Goal: Check status: Check status

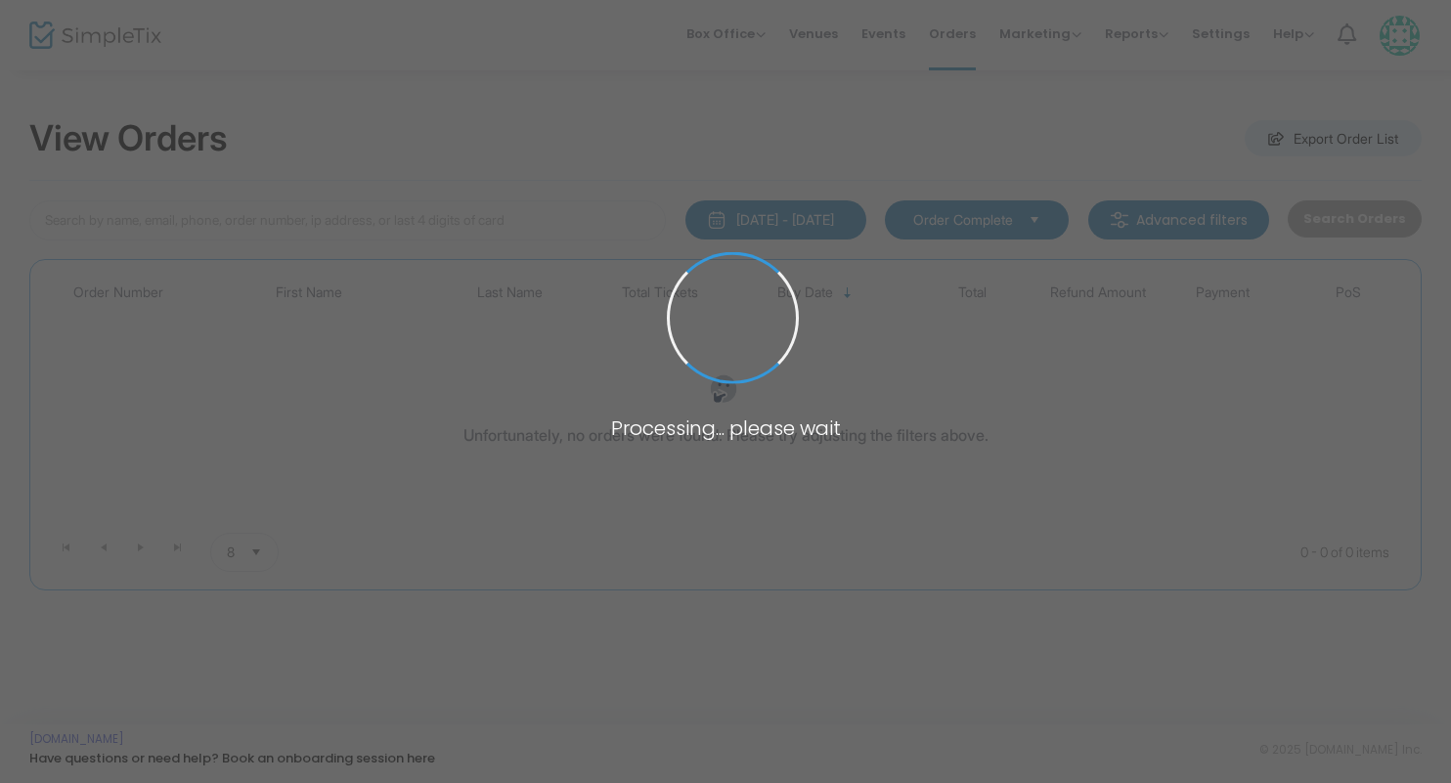
scroll to position [72, 0]
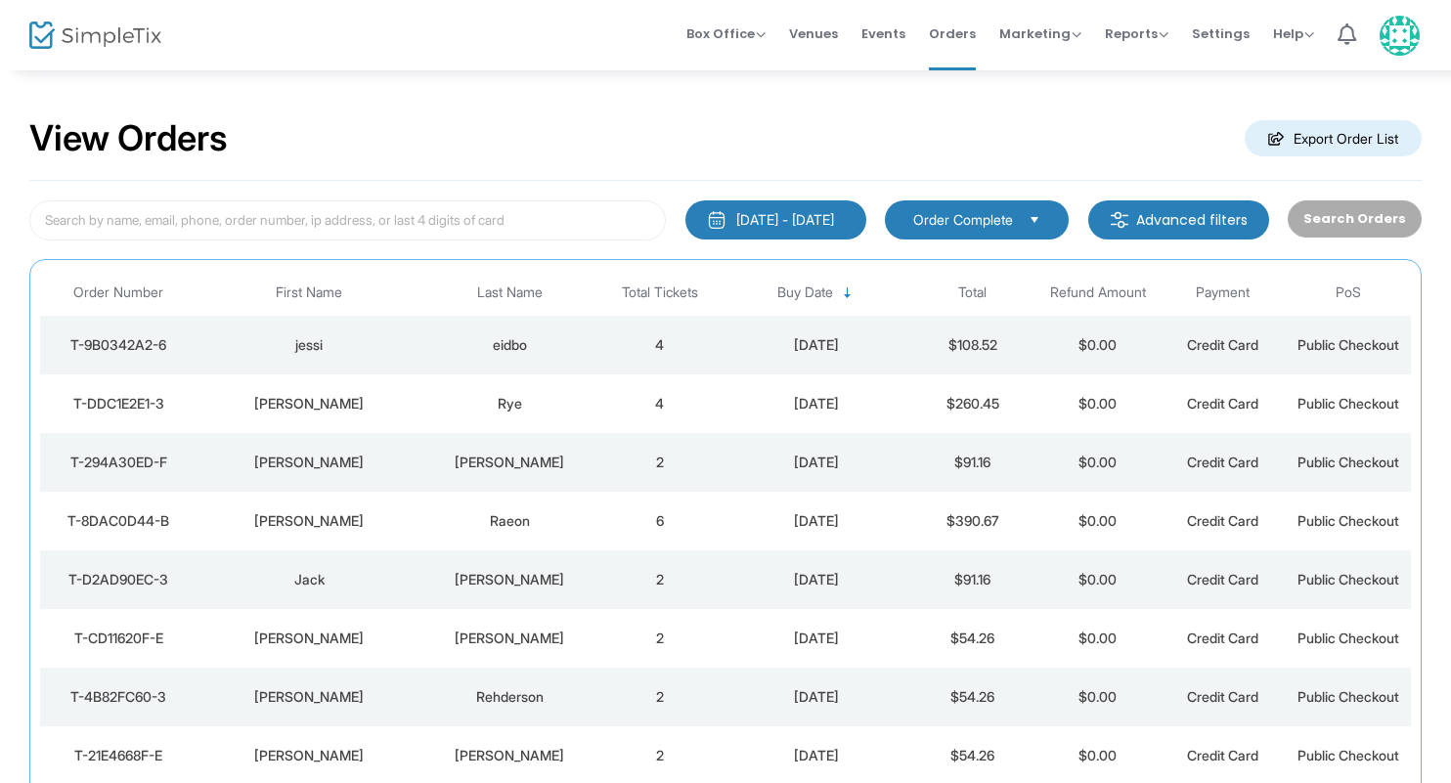
click at [523, 342] on div "eidbo" at bounding box center [508, 345] width 165 height 20
